Goal: Task Accomplishment & Management: Use online tool/utility

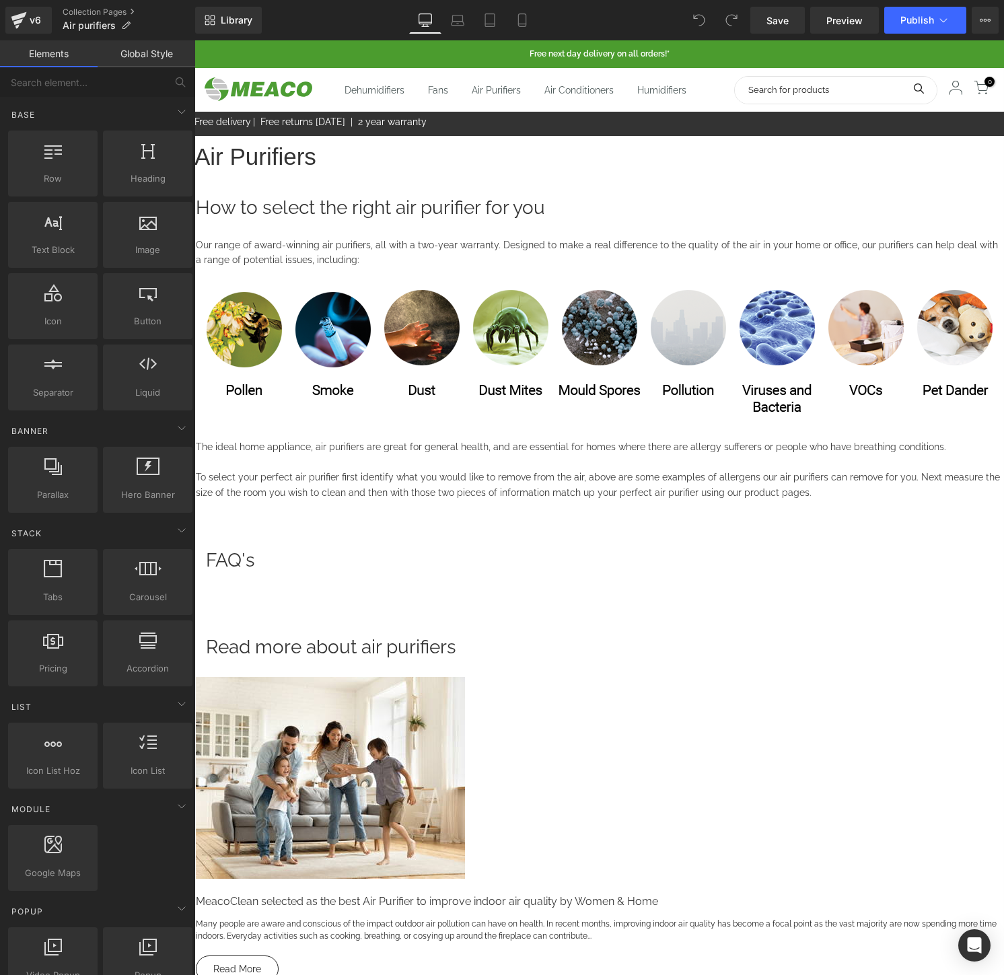
click at [194, 40] on icon at bounding box center [194, 40] width 0 height 0
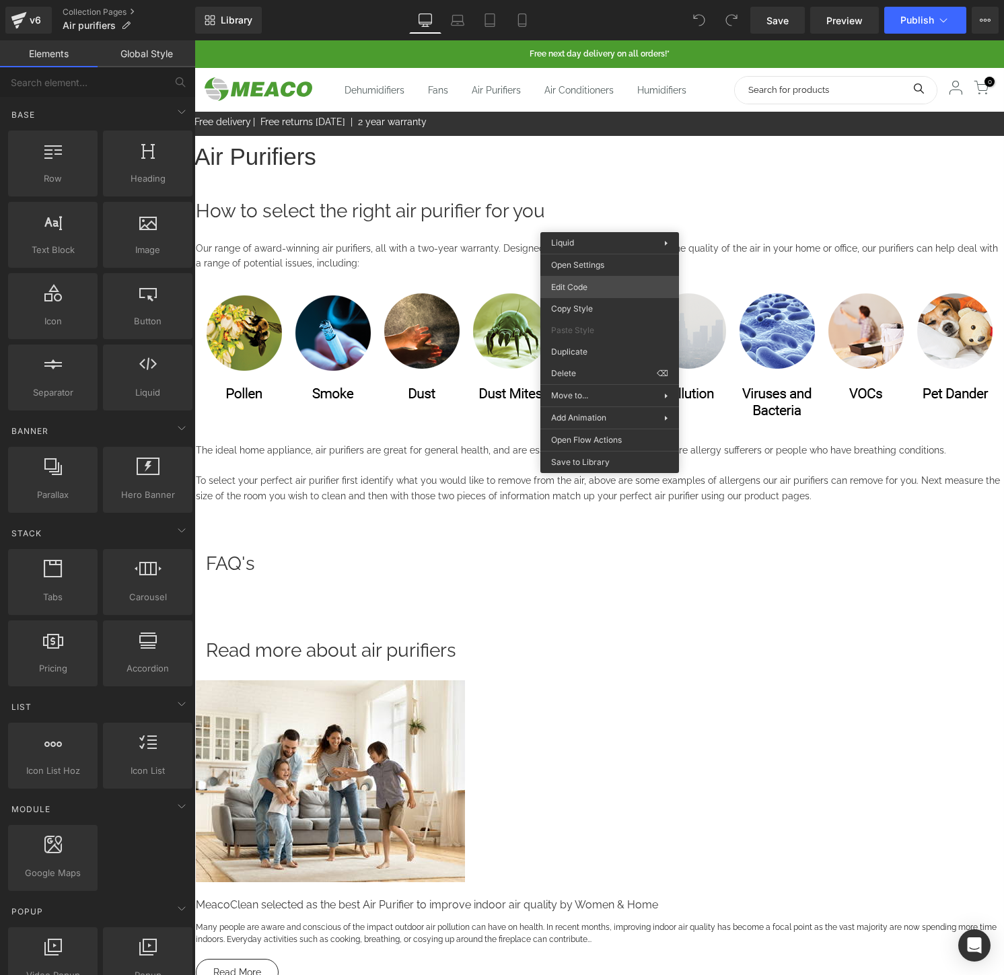
click at [614, 0] on div "You are previewing how the will restyle your page. You can not edit Elements in…" at bounding box center [502, 0] width 1004 height 0
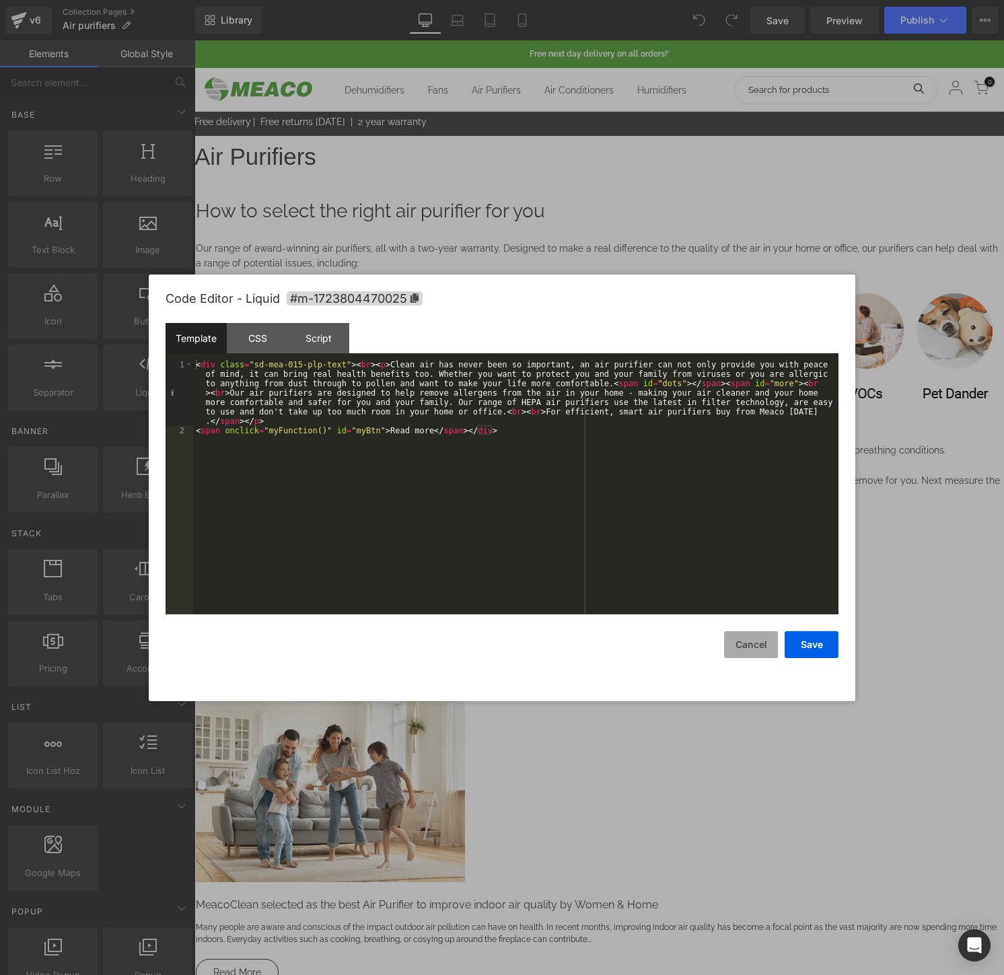
drag, startPoint x: 762, startPoint y: 655, endPoint x: 567, endPoint y: 612, distance: 199.6
click at [762, 655] on button "Cancel" at bounding box center [751, 644] width 54 height 27
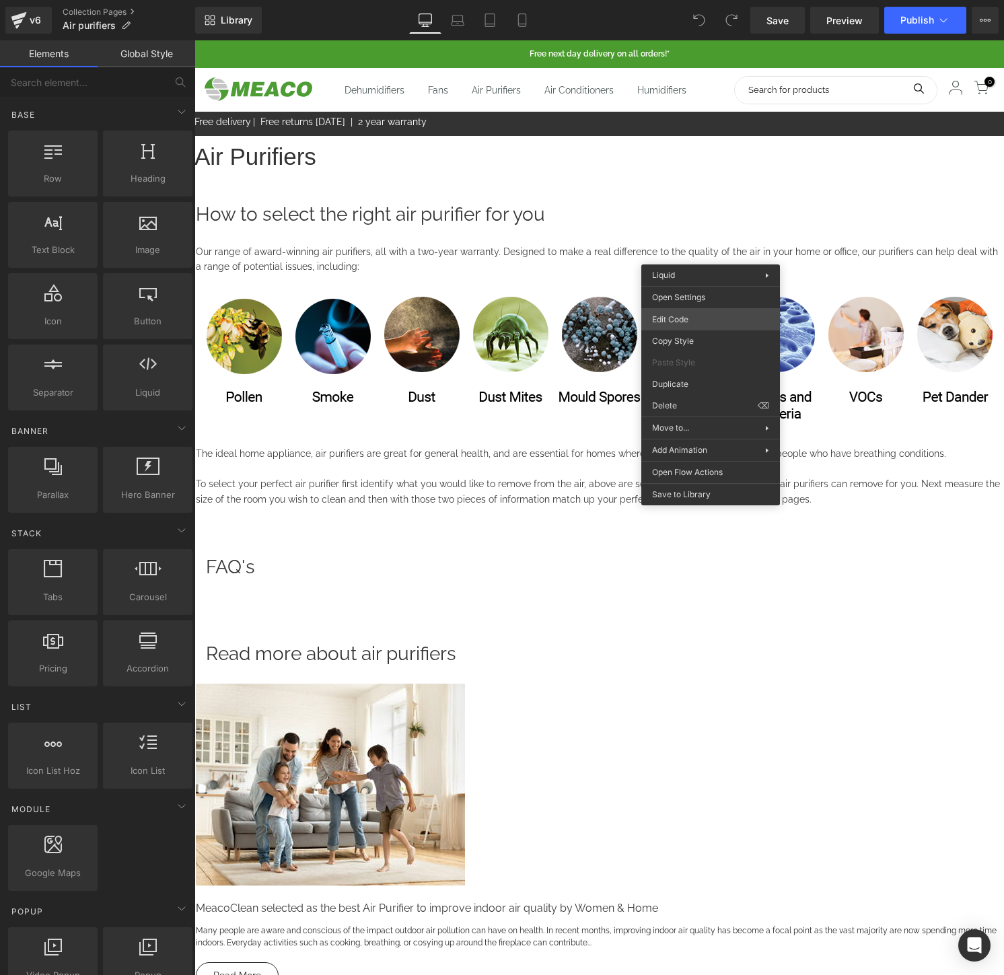
click at [714, 0] on div "You are previewing how the will restyle your page. You can not edit Elements in…" at bounding box center [502, 0] width 1004 height 0
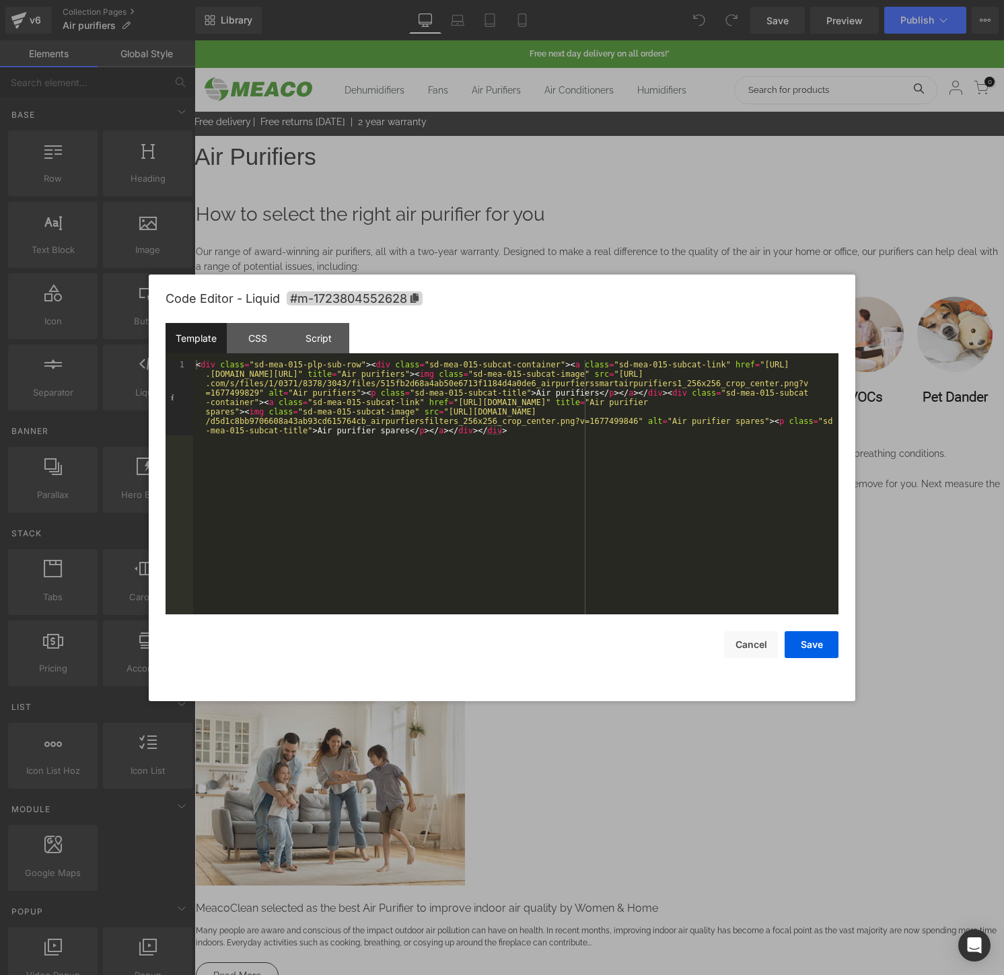
click at [698, 403] on div "< div class = "sd-mea-015-plp-sub-row" > < div class = "sd-mea-015-subcat-conta…" at bounding box center [515, 562] width 645 height 405
click at [580, 424] on div "< div class = "sd-mea-015-plp-sub-row" > < div class = "sd-mea-015-subcat-conta…" at bounding box center [515, 562] width 645 height 405
drag, startPoint x: 725, startPoint y: 371, endPoint x: 701, endPoint y: 379, distance: 25.5
click at [701, 379] on div "< div class = "sd-mea-015-plp-sub-row" > < div class = "sd-mea-015-subcat-conta…" at bounding box center [515, 562] width 645 height 405
click at [753, 638] on button "Cancel" at bounding box center [751, 644] width 54 height 27
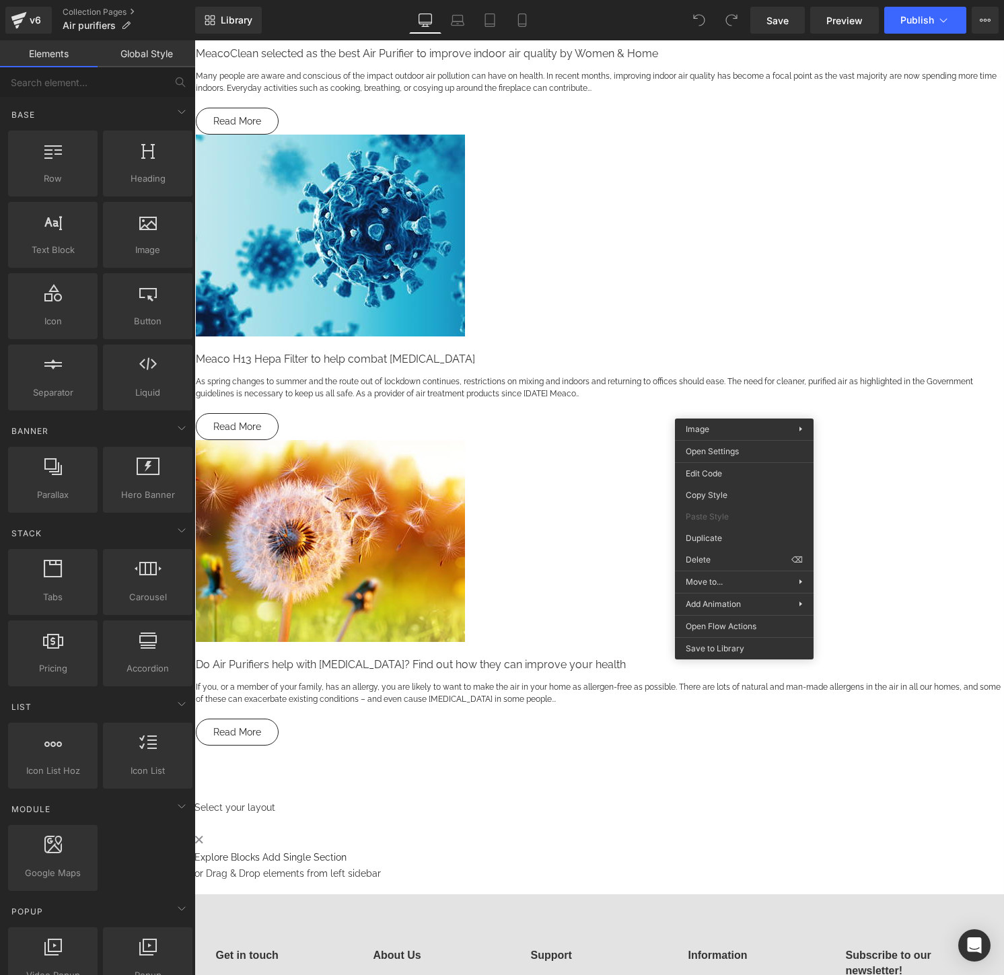
scroll to position [531, 0]
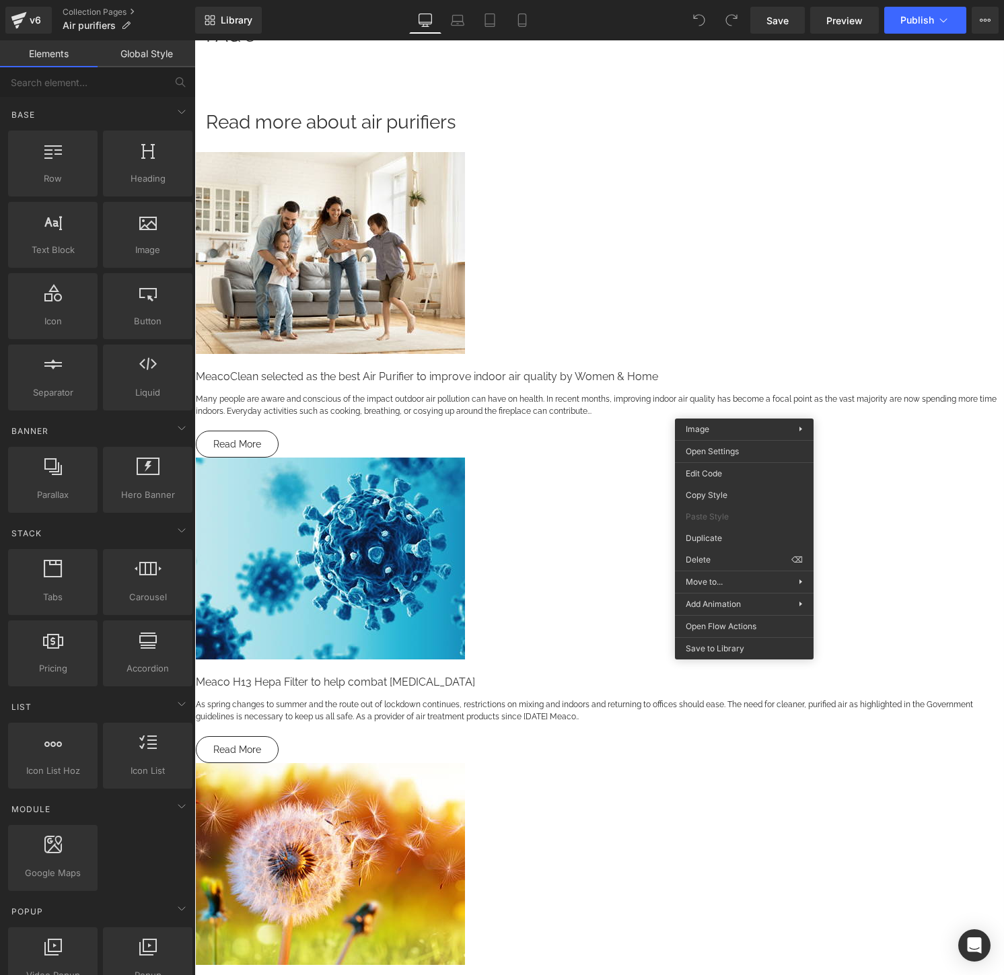
click at [739, 139] on h1 "Read more about air purifiers" at bounding box center [599, 122] width 787 height 33
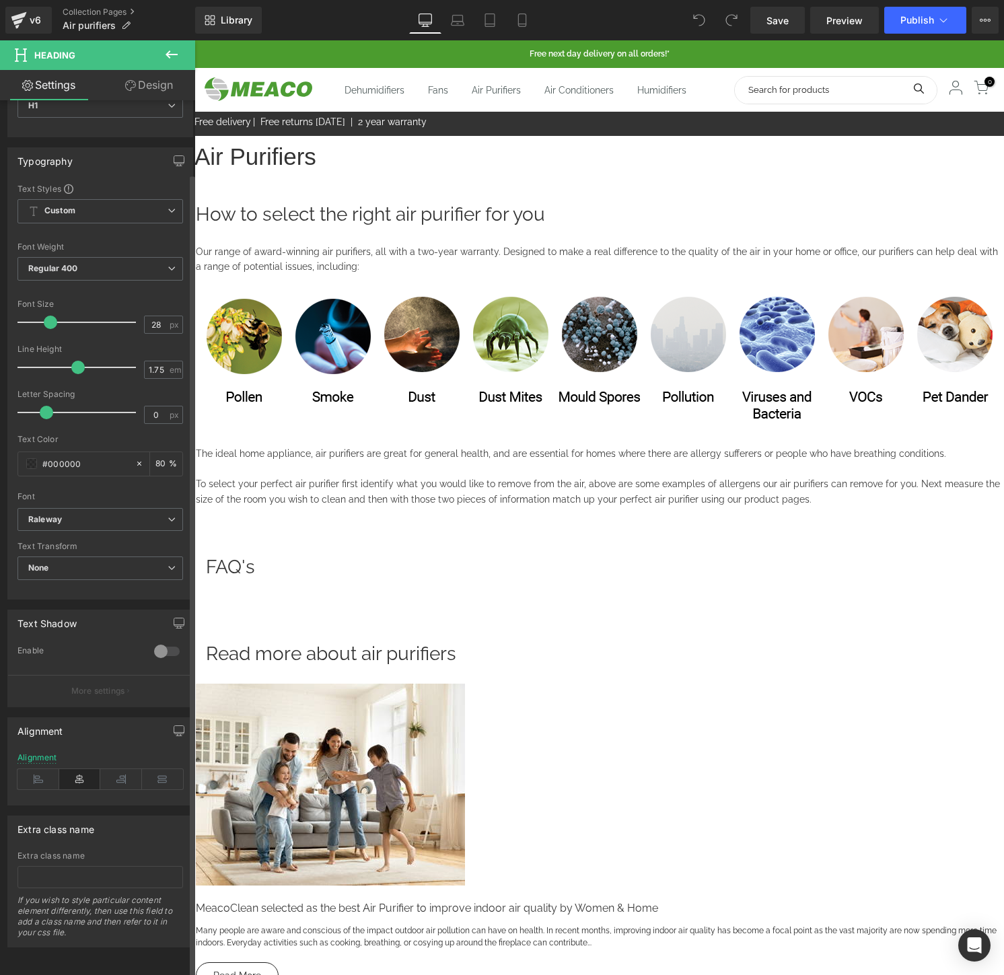
scroll to position [0, 0]
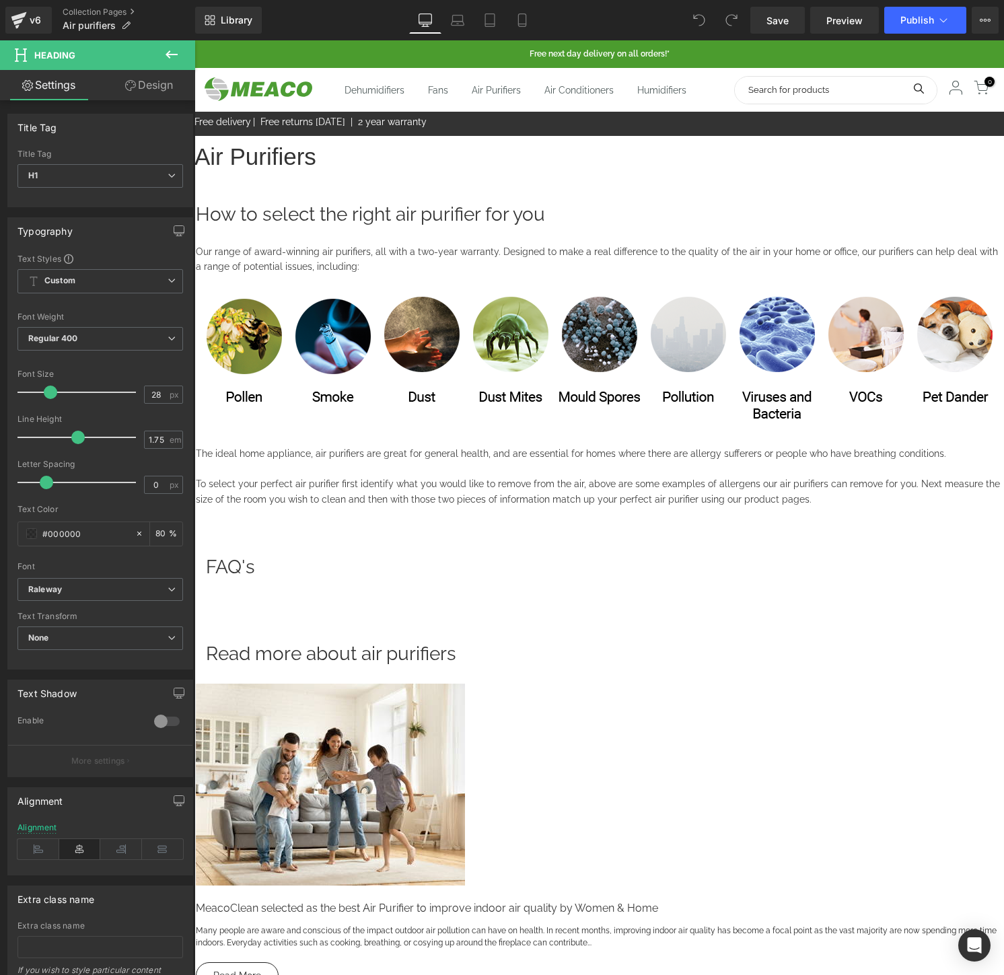
click at [136, 94] on link "Design" at bounding box center [149, 85] width 98 height 30
